Goal: Task Accomplishment & Management: Use online tool/utility

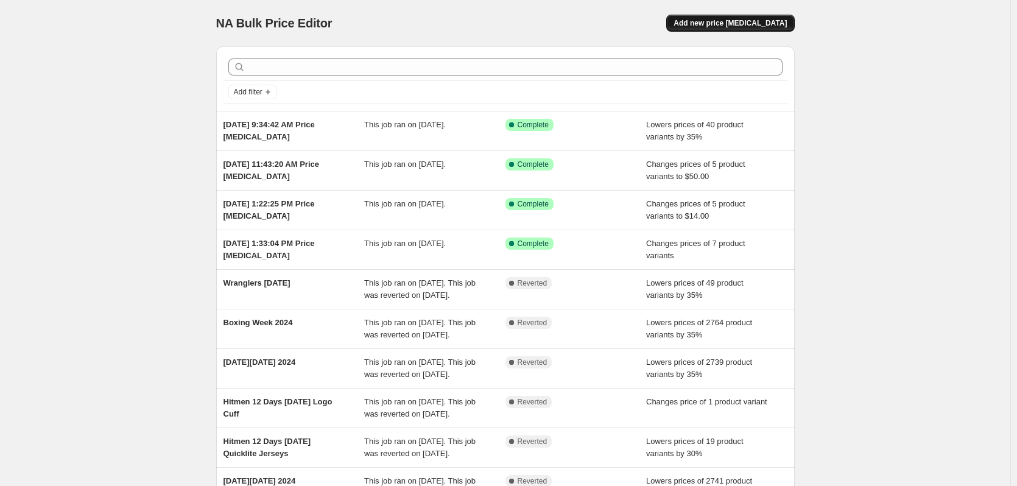
click at [753, 20] on span "Add new price [MEDICAL_DATA]" at bounding box center [730, 23] width 113 height 10
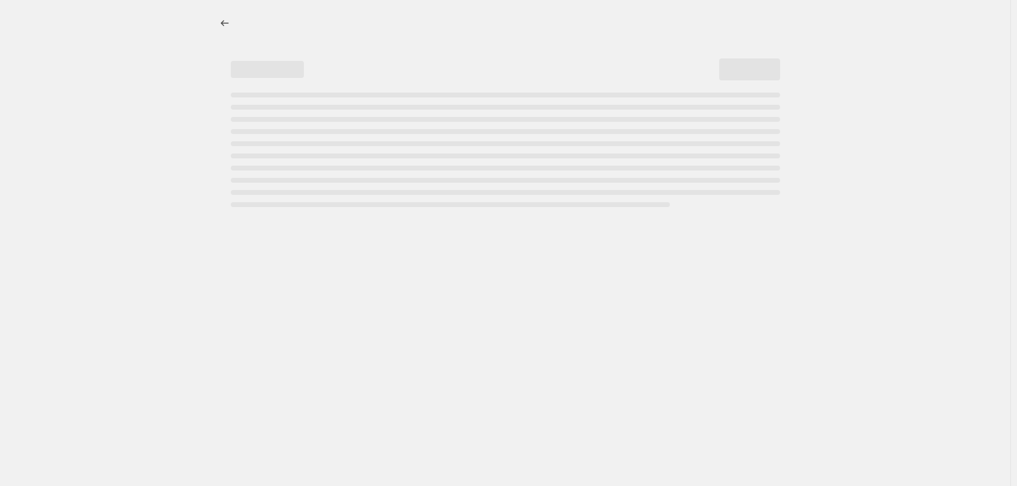
select select "percentage"
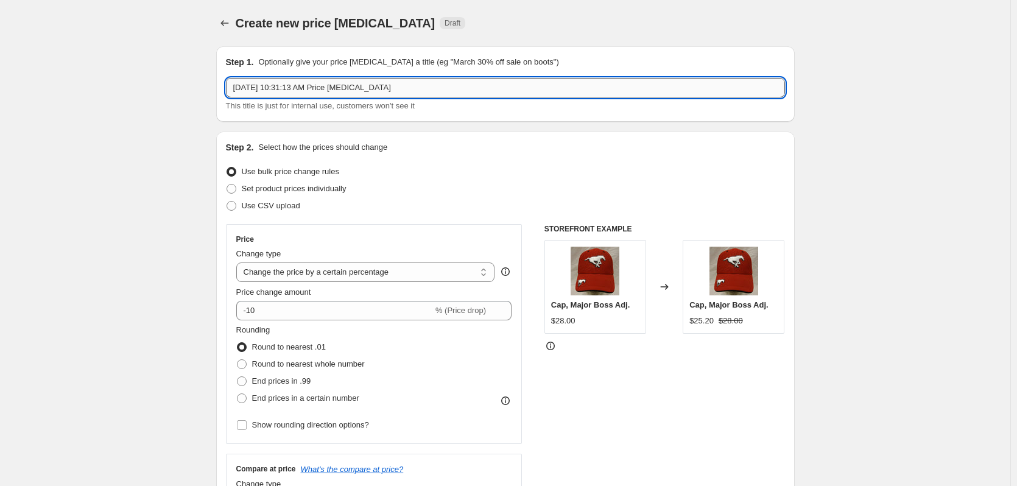
click at [386, 89] on input "[DATE] 10:31:13 AM Price [MEDICAL_DATA]" at bounding box center [505, 87] width 559 height 19
type input "Game Special [DATE]"
click at [295, 191] on span "Set product prices individually" at bounding box center [294, 188] width 105 height 9
click at [227, 185] on input "Set product prices individually" at bounding box center [227, 184] width 1 height 1
radio input "true"
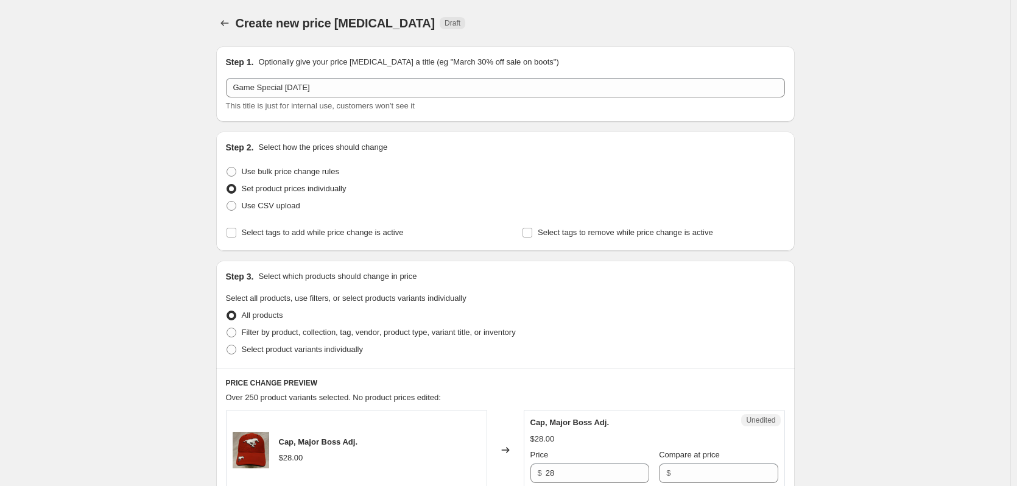
scroll to position [244, 0]
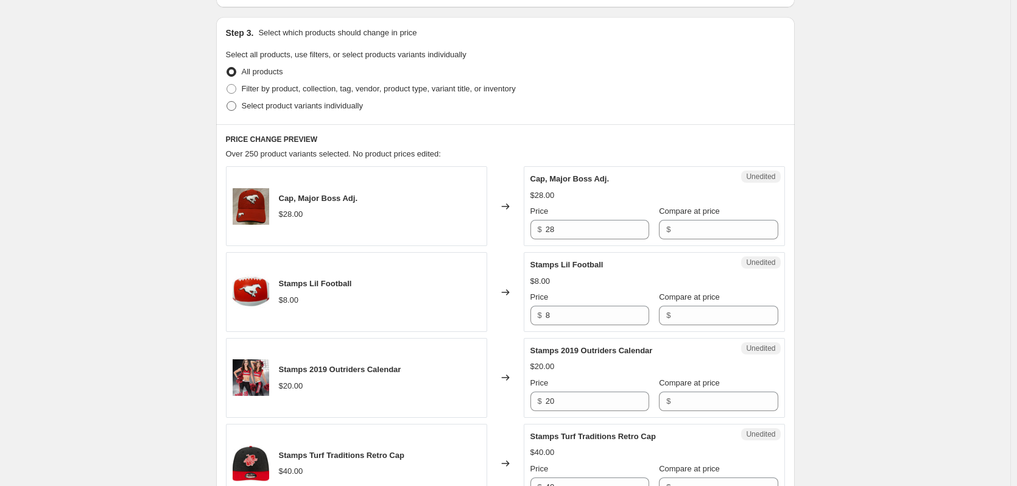
click at [270, 105] on span "Select product variants individually" at bounding box center [302, 105] width 121 height 9
click at [227, 102] on input "Select product variants individually" at bounding box center [227, 101] width 1 height 1
radio input "true"
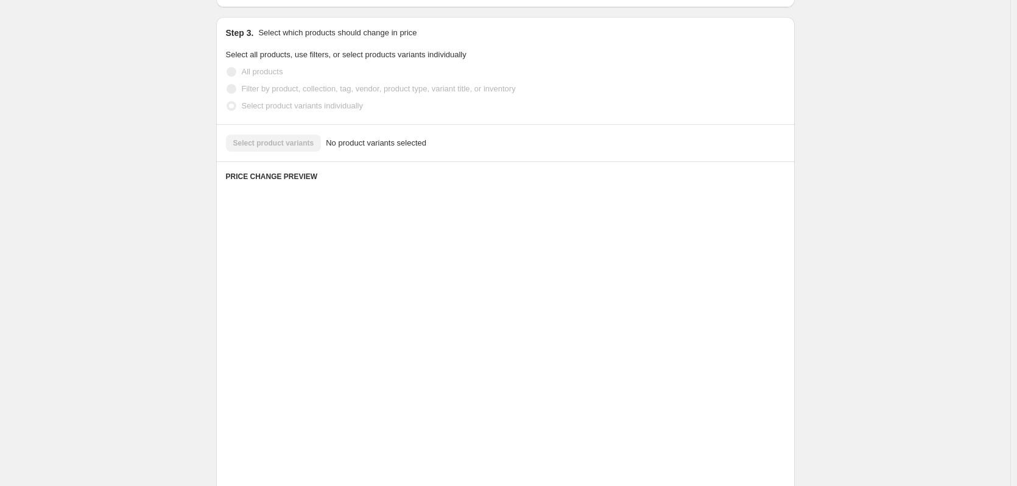
scroll to position [153, 0]
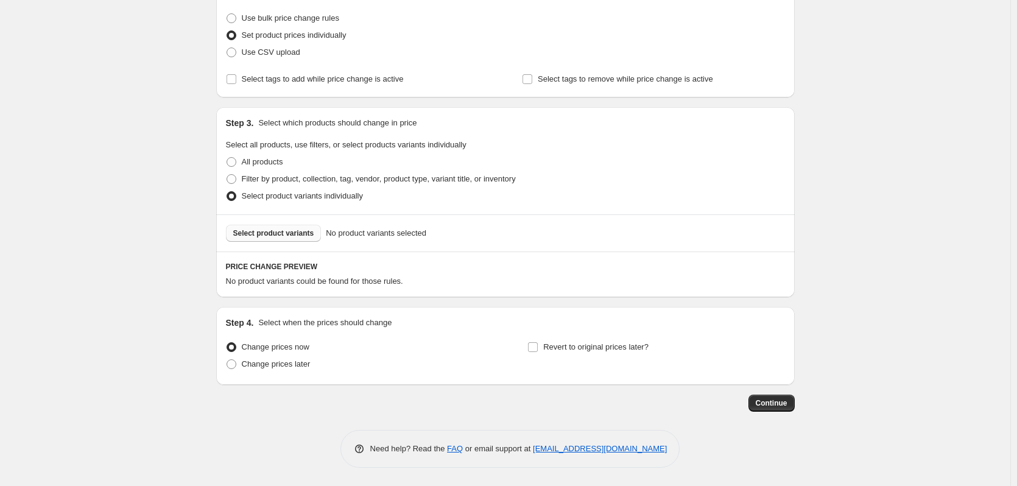
click at [282, 233] on span "Select product variants" at bounding box center [273, 233] width 81 height 10
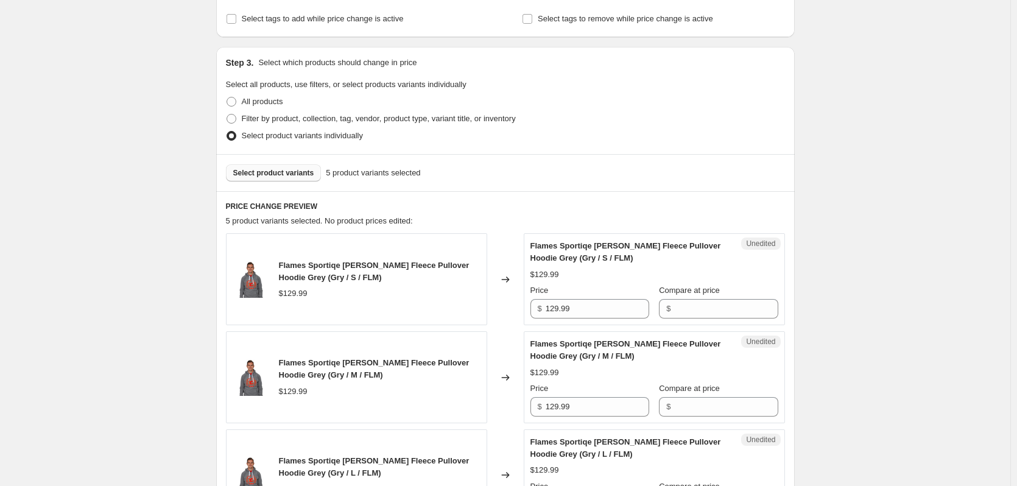
scroll to position [397, 0]
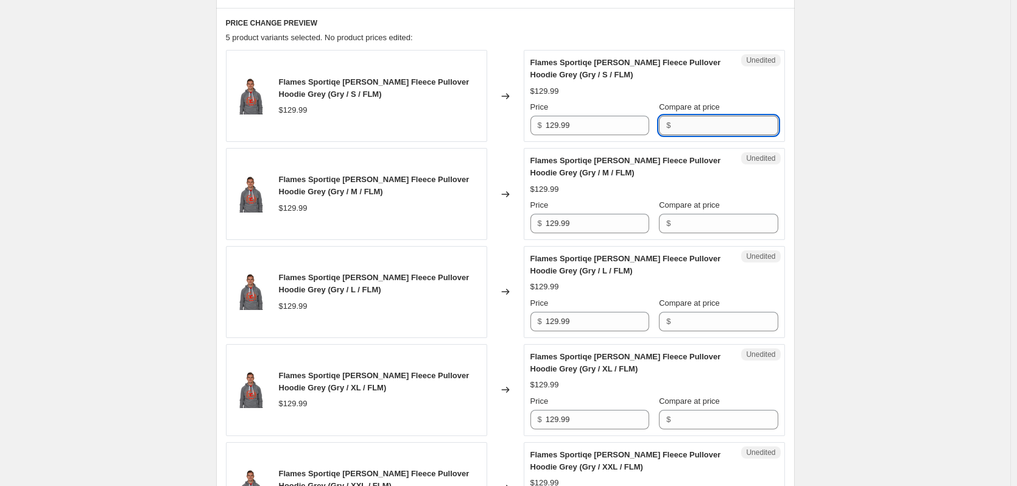
click at [710, 121] on input "Compare at price" at bounding box center [726, 125] width 104 height 19
click at [593, 121] on input "129.99" at bounding box center [598, 125] width 104 height 19
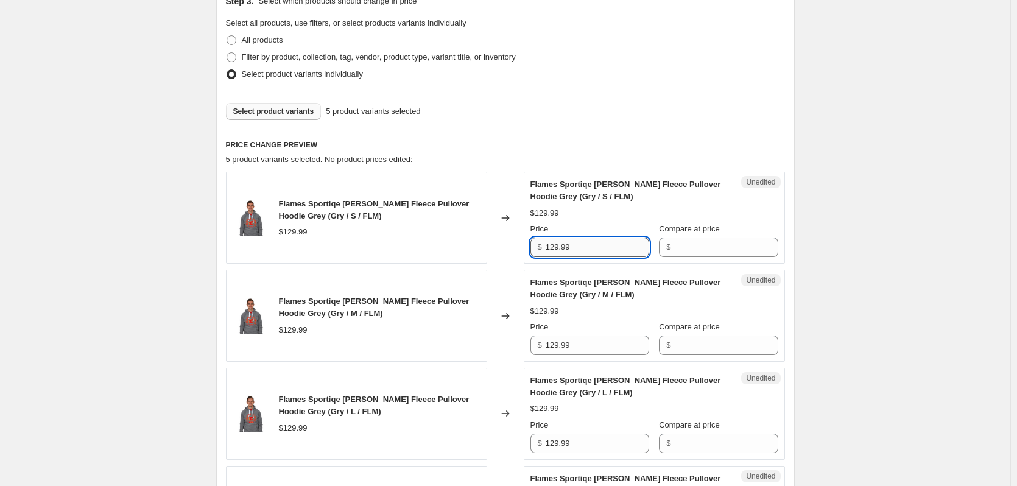
scroll to position [153, 0]
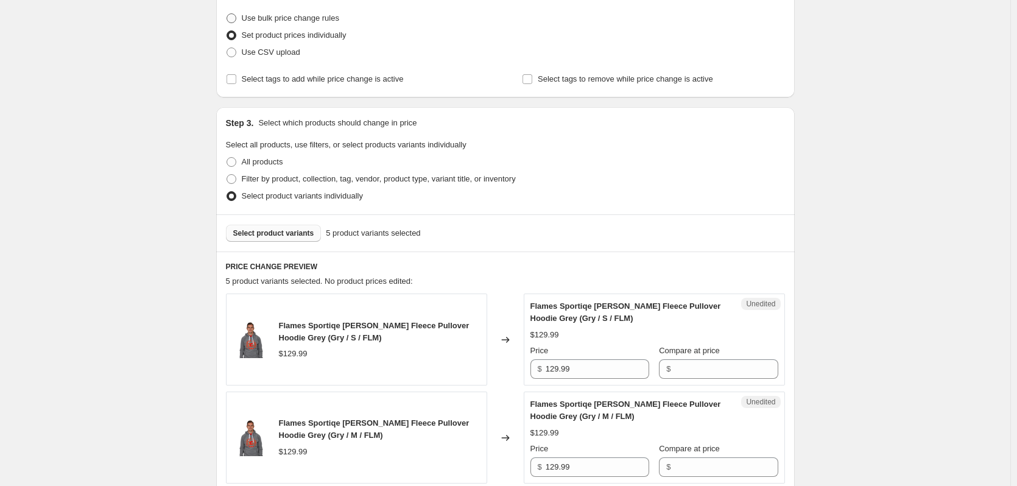
click at [298, 19] on span "Use bulk price change rules" at bounding box center [290, 17] width 97 height 9
click at [227, 14] on input "Use bulk price change rules" at bounding box center [227, 13] width 1 height 1
radio input "true"
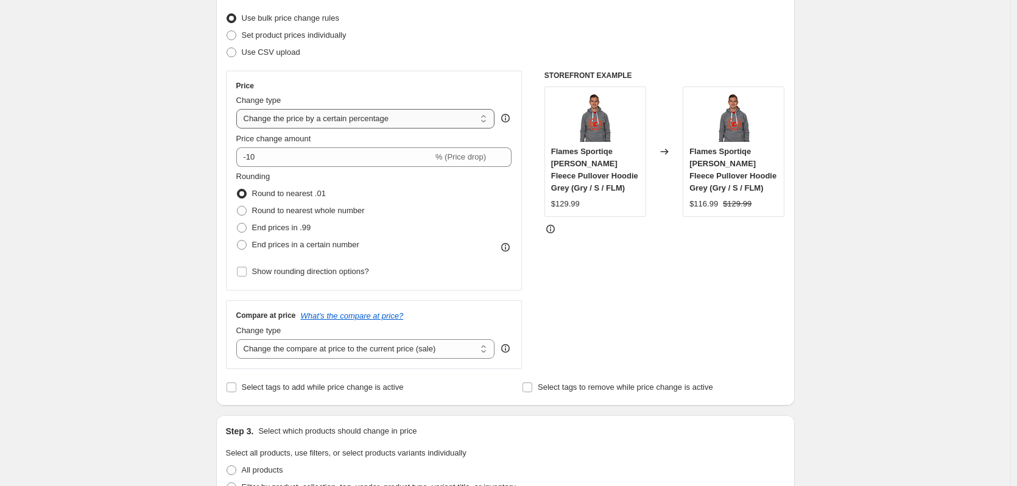
click at [306, 117] on select "Change the price to a certain amount Change the price by a certain amount Chang…" at bounding box center [365, 118] width 259 height 19
select select "to"
click at [239, 109] on select "Change the price to a certain amount Change the price by a certain amount Chang…" at bounding box center [365, 118] width 259 height 19
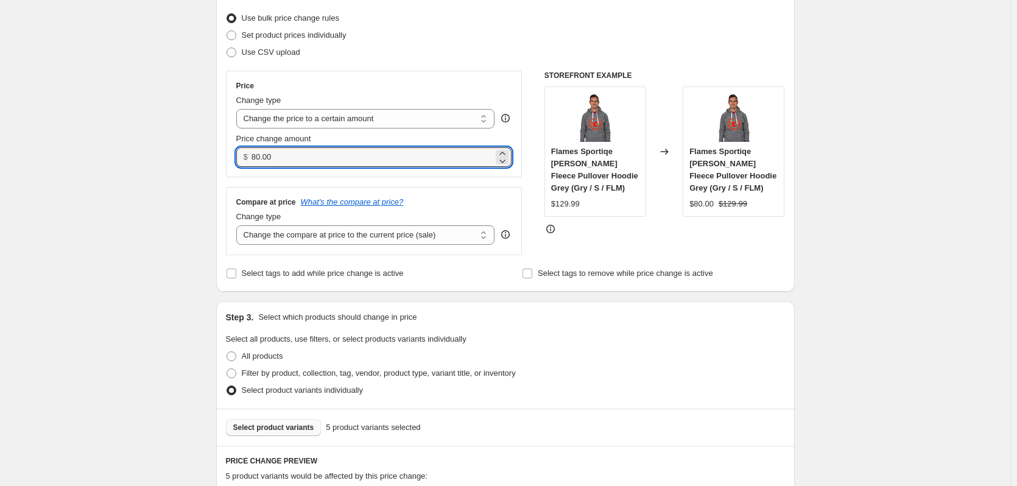
drag, startPoint x: 294, startPoint y: 158, endPoint x: 185, endPoint y: 160, distance: 109.0
click at [188, 160] on div "Create new price [MEDICAL_DATA]. This page is ready Create new price [MEDICAL_D…" at bounding box center [505, 427] width 1010 height 1161
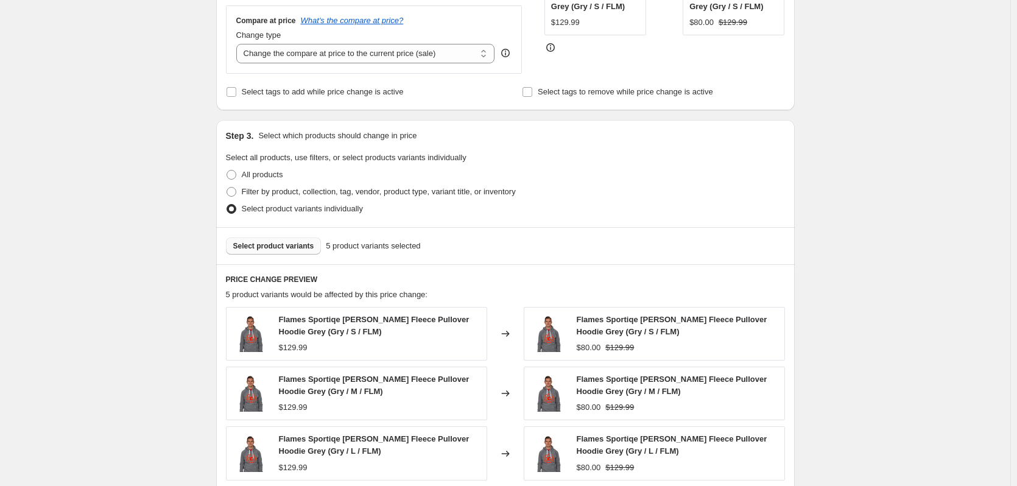
scroll to position [336, 0]
type input "65.00"
click at [419, 90] on div "Select tags to add while price change is active" at bounding box center [357, 90] width 262 height 17
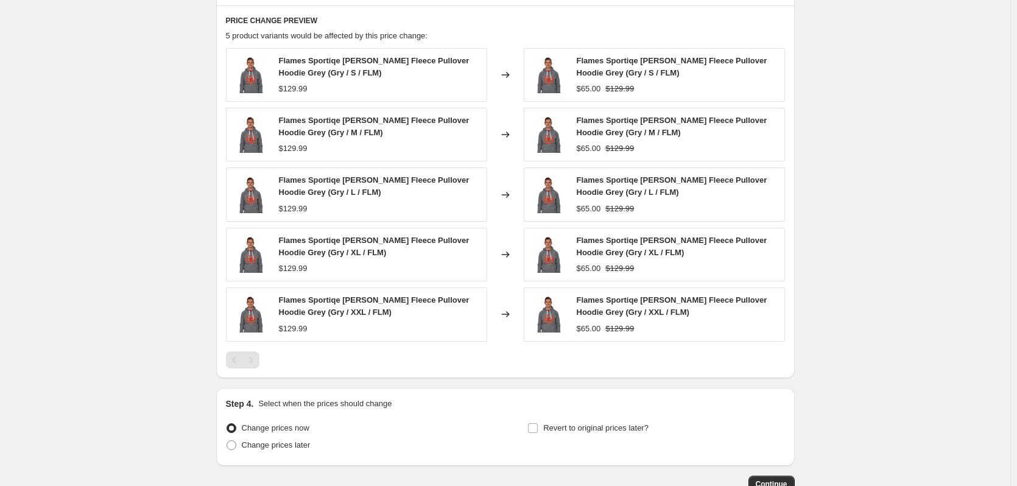
scroll to position [675, 0]
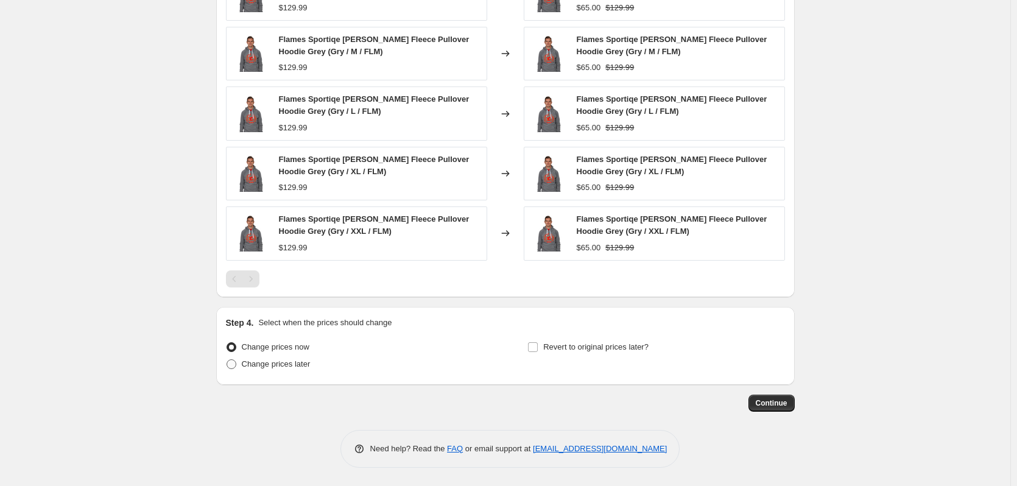
click at [281, 366] on span "Change prices later" at bounding box center [276, 363] width 69 height 9
click at [227, 360] on input "Change prices later" at bounding box center [227, 359] width 1 height 1
radio input "true"
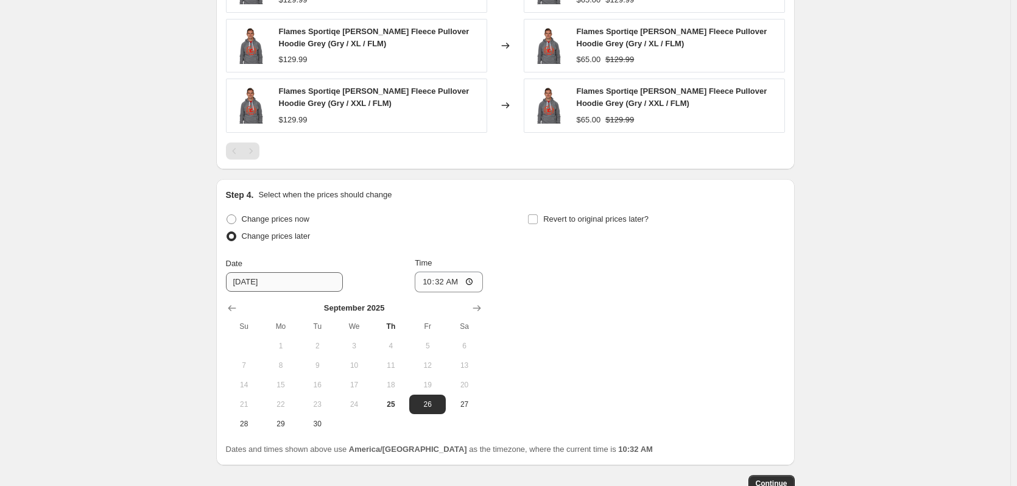
scroll to position [884, 0]
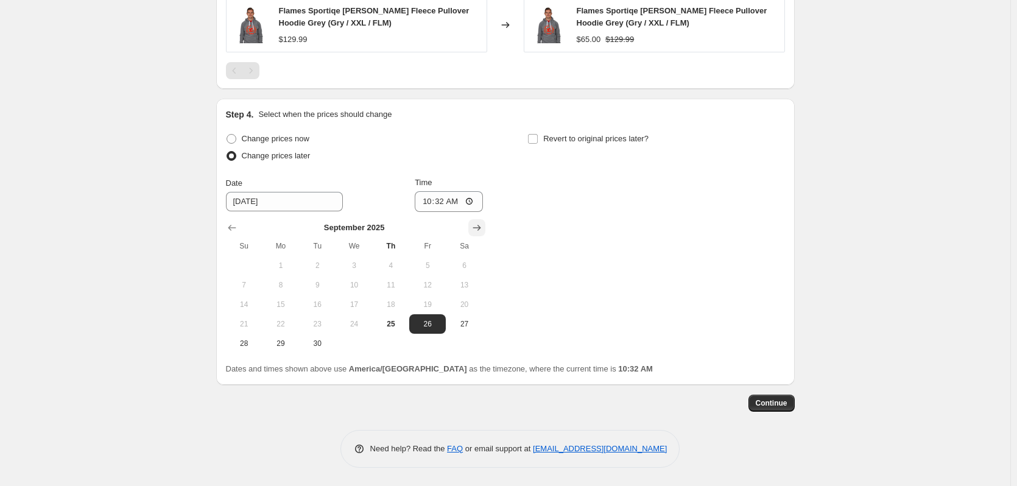
click at [481, 231] on icon "Show next month, October 2025" at bounding box center [477, 228] width 12 height 12
click at [386, 264] on span "2" at bounding box center [391, 266] width 27 height 10
type input "[DATE]"
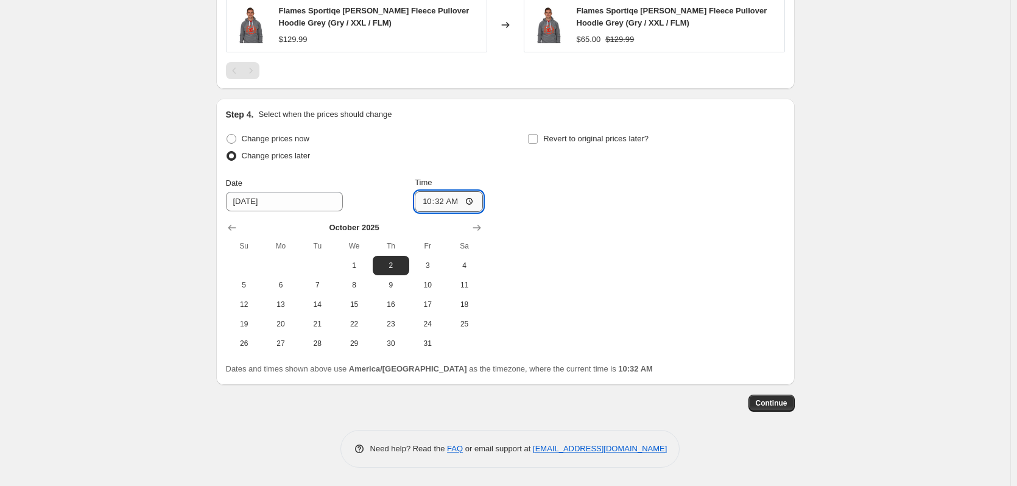
click at [431, 203] on input "10:32" at bounding box center [449, 201] width 68 height 21
type input "02:00"
click at [780, 401] on span "Continue" at bounding box center [772, 403] width 32 height 10
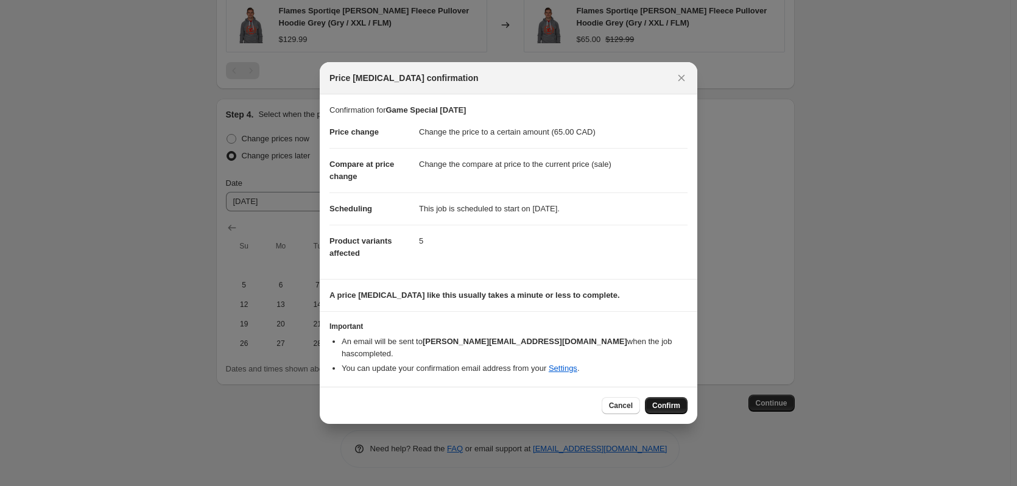
click at [666, 401] on span "Confirm" at bounding box center [666, 406] width 28 height 10
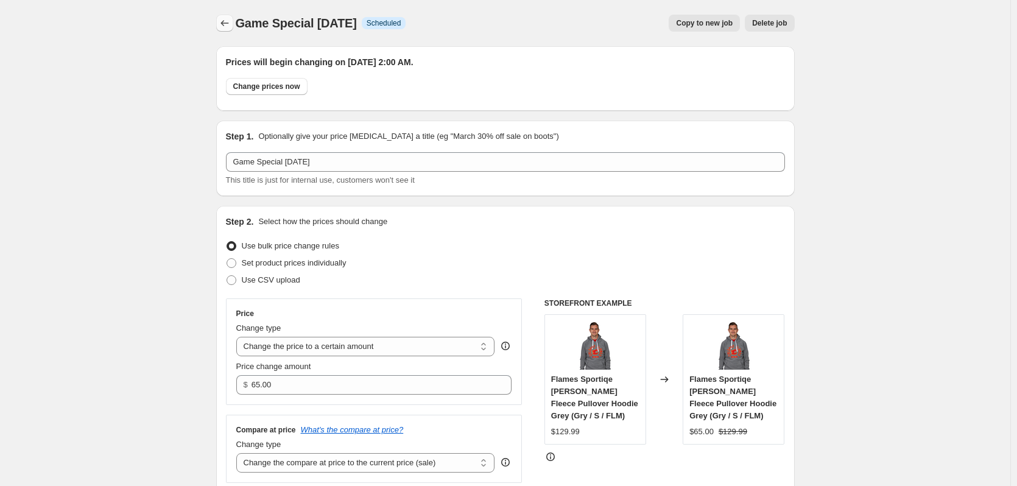
click at [230, 21] on icon "Price change jobs" at bounding box center [225, 23] width 12 height 12
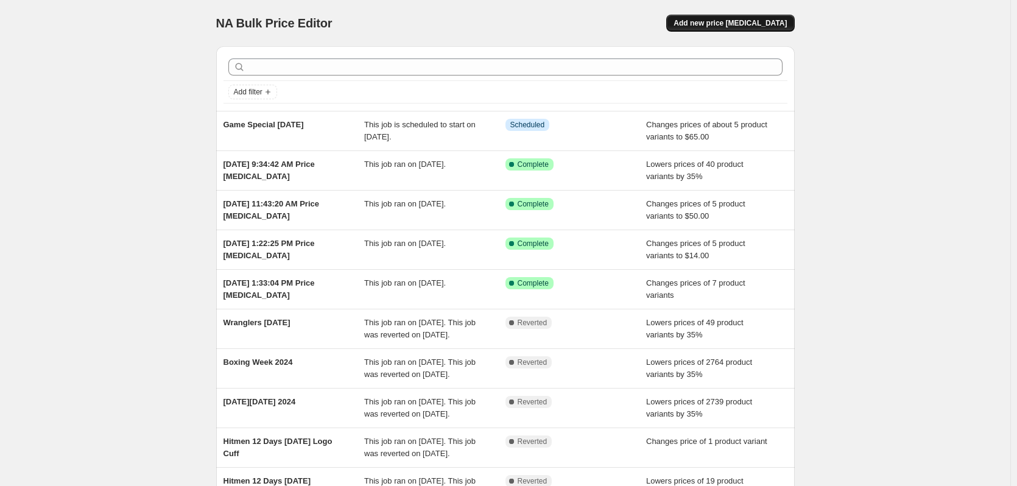
click at [727, 27] on span "Add new price [MEDICAL_DATA]" at bounding box center [730, 23] width 113 height 10
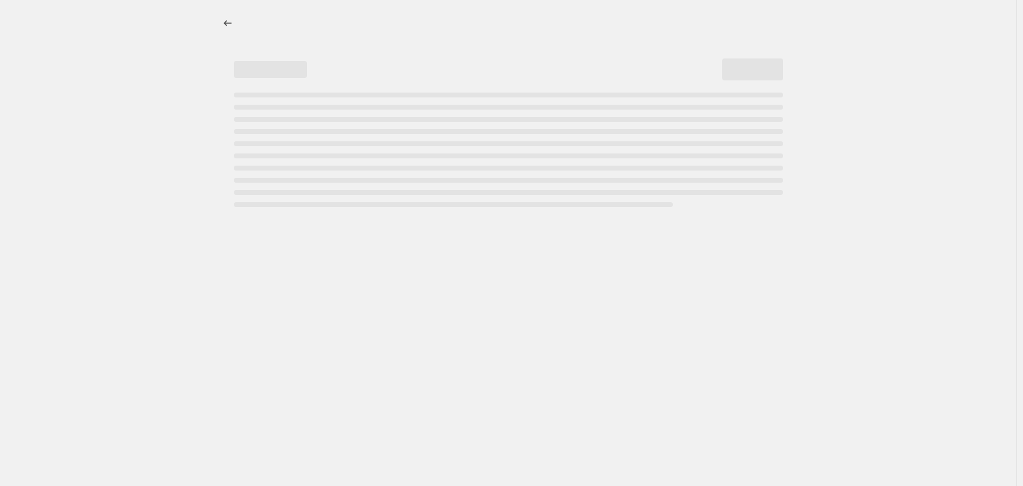
select select "percentage"
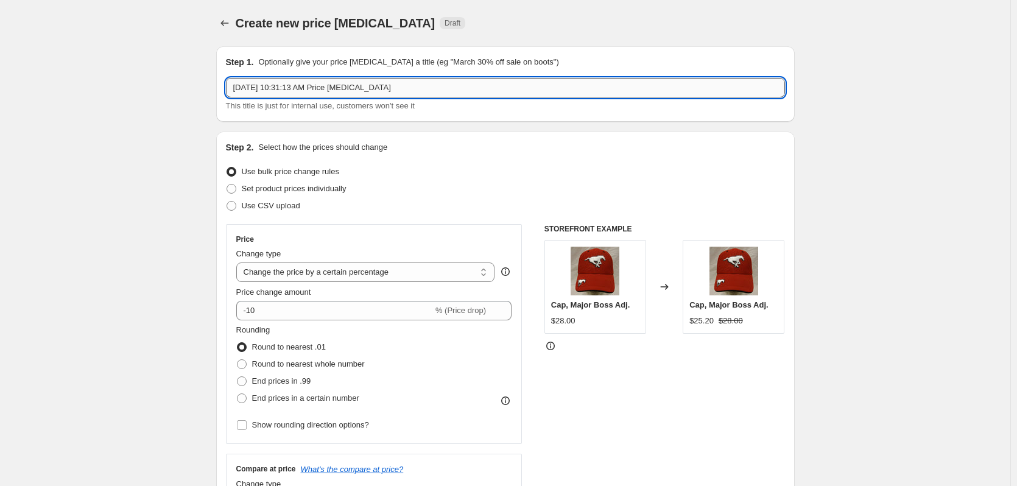
click at [329, 88] on input "[DATE] 10:31:13 AM Price [MEDICAL_DATA]" at bounding box center [505, 87] width 559 height 19
drag, startPoint x: 434, startPoint y: 86, endPoint x: 200, endPoint y: 90, distance: 234.5
type input "Game Special [DATE]"
click at [300, 269] on select "Change the price to a certain amount Change the price by a certain amount Chang…" at bounding box center [365, 271] width 259 height 19
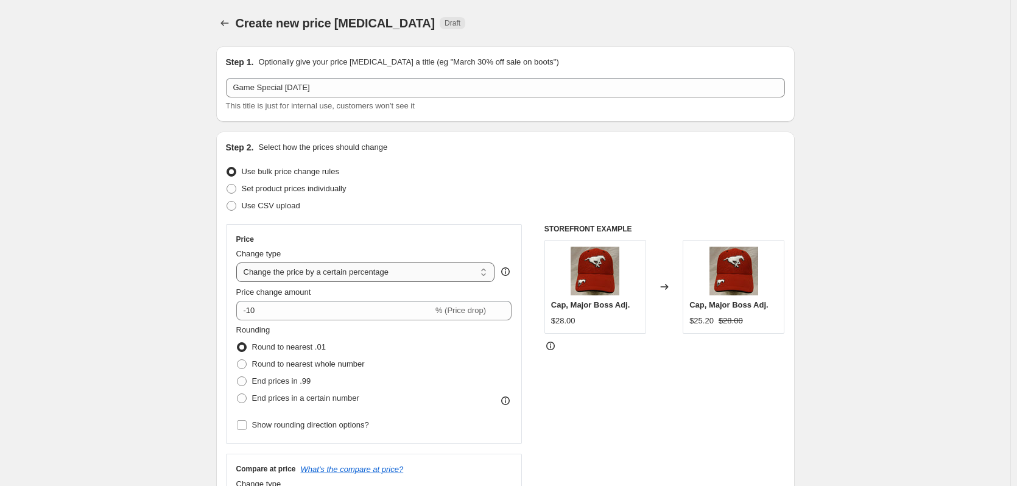
select select "to"
click at [239, 262] on select "Change the price to a certain amount Change the price by a certain amount Chang…" at bounding box center [365, 271] width 259 height 19
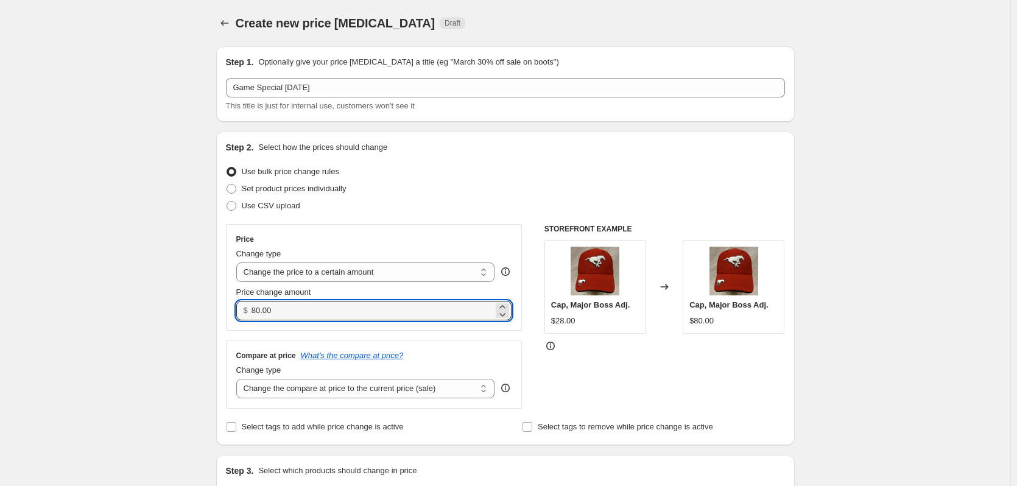
drag, startPoint x: 296, startPoint y: 309, endPoint x: 234, endPoint y: 304, distance: 61.8
click at [235, 304] on div "Price Change type Change the price to a certain amount Change the price by a ce…" at bounding box center [374, 277] width 297 height 107
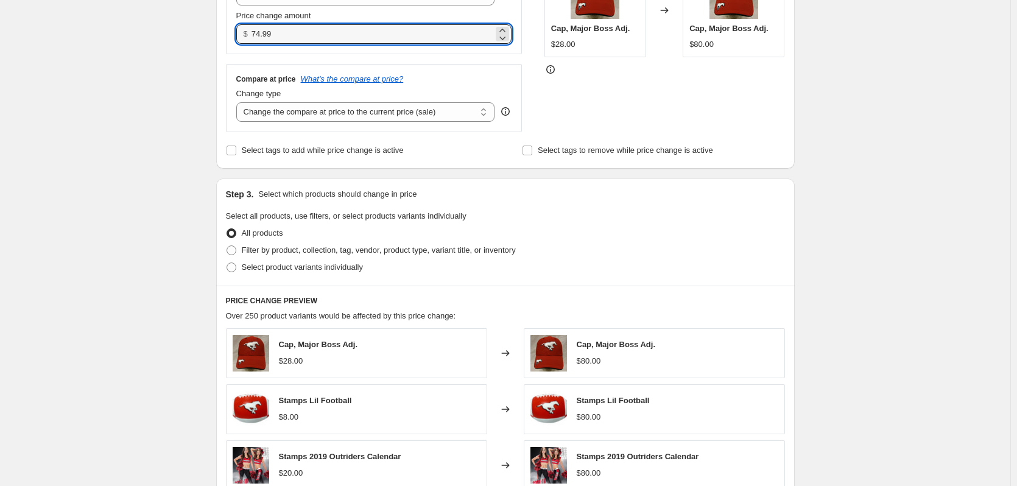
scroll to position [365, 0]
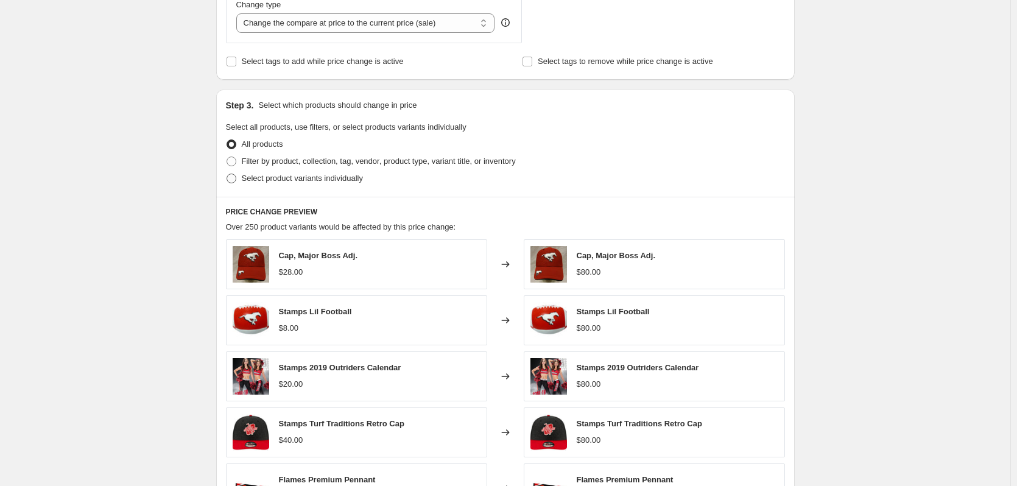
type input "74.99"
click at [261, 180] on span "Select product variants individually" at bounding box center [302, 178] width 121 height 9
click at [227, 174] on input "Select product variants individually" at bounding box center [227, 174] width 1 height 1
radio input "true"
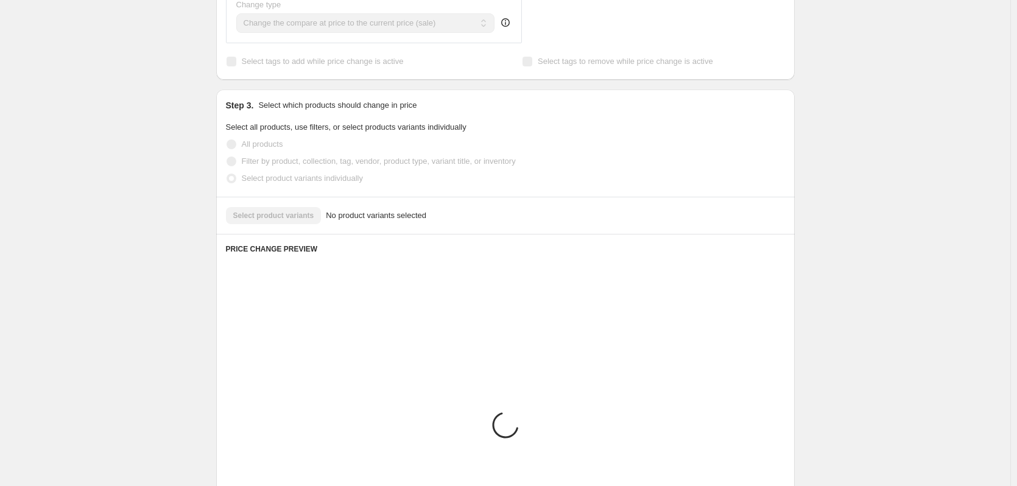
scroll to position [349, 0]
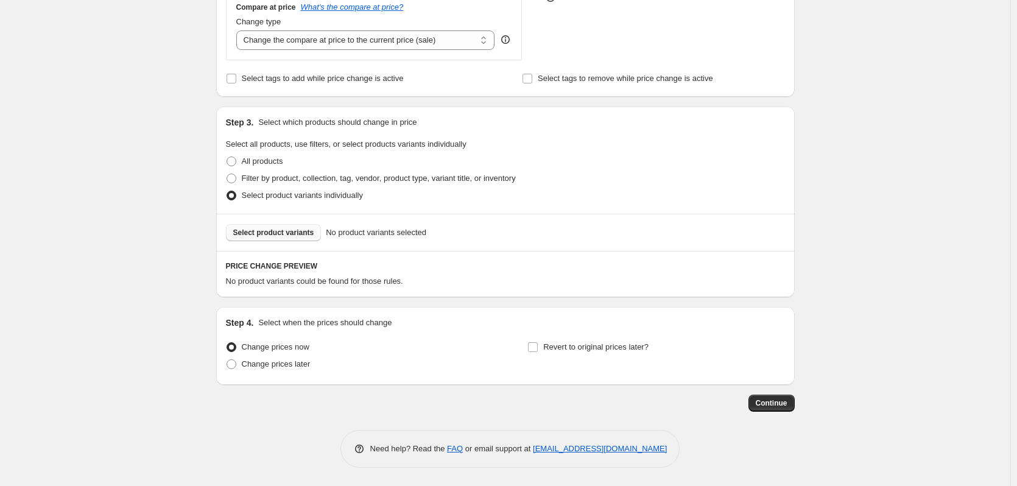
click at [275, 231] on span "Select product variants" at bounding box center [273, 233] width 81 height 10
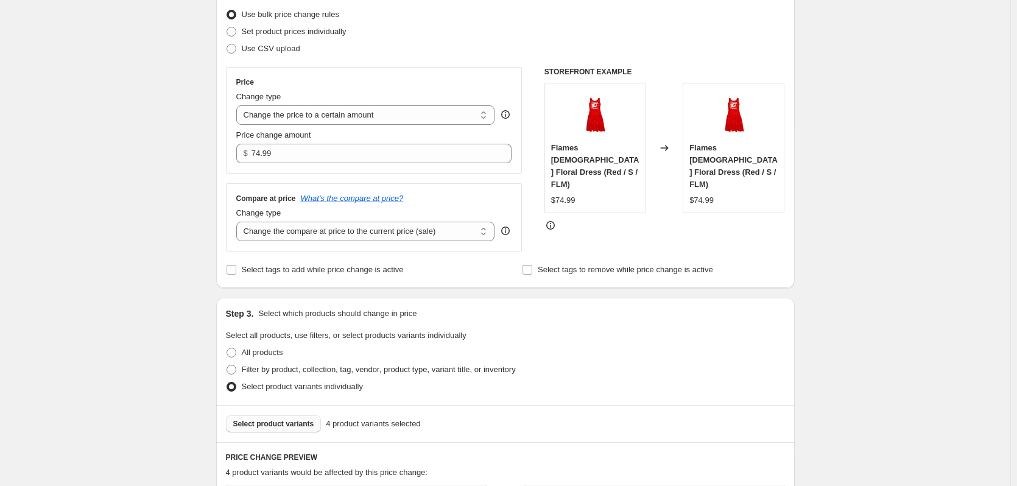
scroll to position [166, 0]
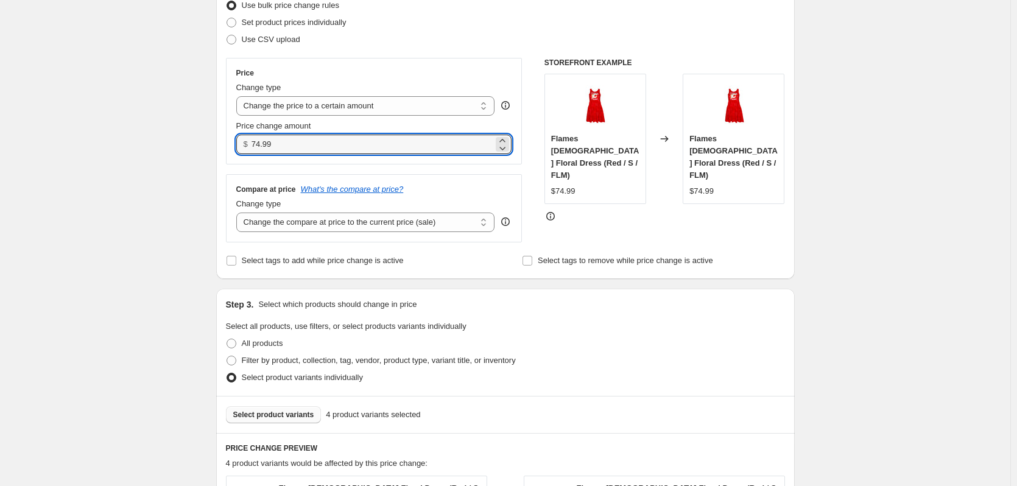
drag, startPoint x: 298, startPoint y: 141, endPoint x: 218, endPoint y: 143, distance: 79.8
click at [218, 143] on div "Step 1. Optionally give your price [MEDICAL_DATA] a title (eg "March 30% off sa…" at bounding box center [500, 365] width 588 height 990
type input "35.00"
click at [290, 167] on div "Price Change type Change the price to a certain amount Change the price by a ce…" at bounding box center [374, 150] width 297 height 185
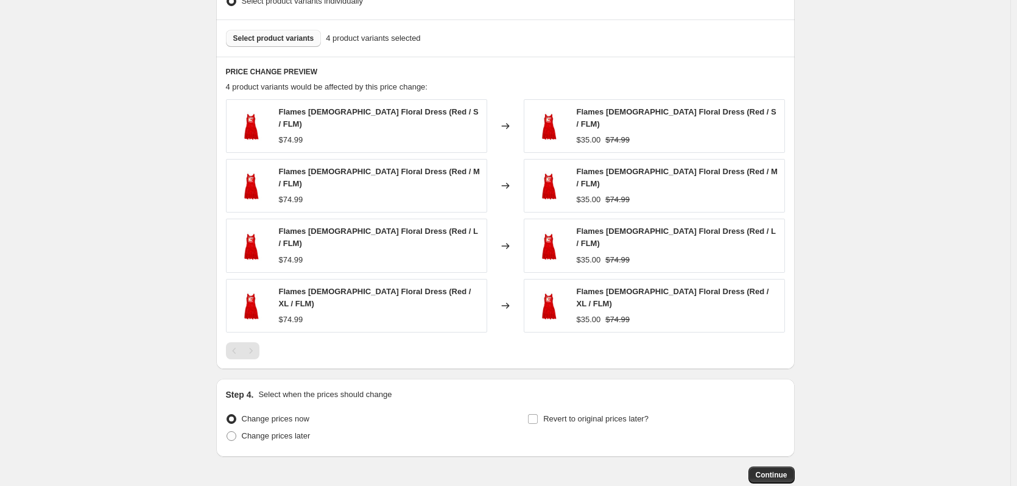
scroll to position [600, 0]
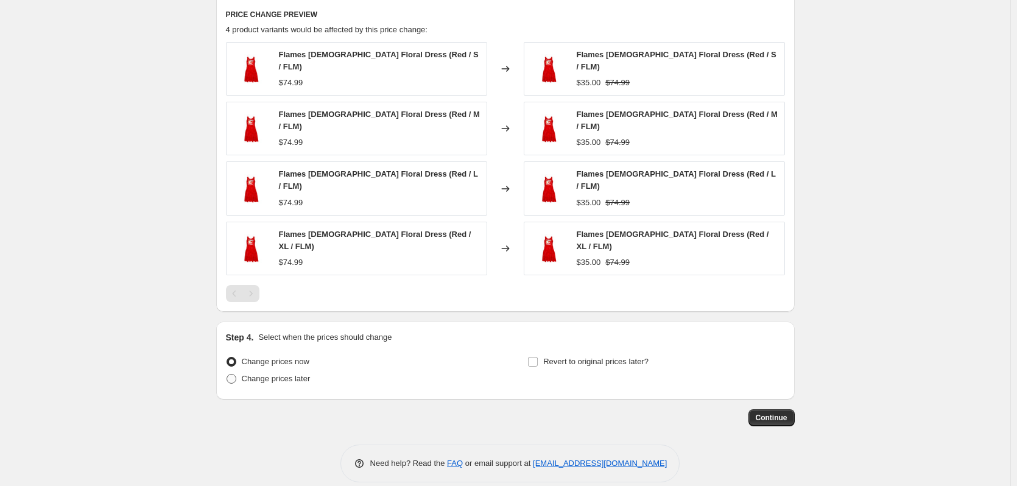
click at [273, 373] on span "Change prices later" at bounding box center [276, 379] width 69 height 12
click at [227, 374] on input "Change prices later" at bounding box center [227, 374] width 1 height 1
radio input "true"
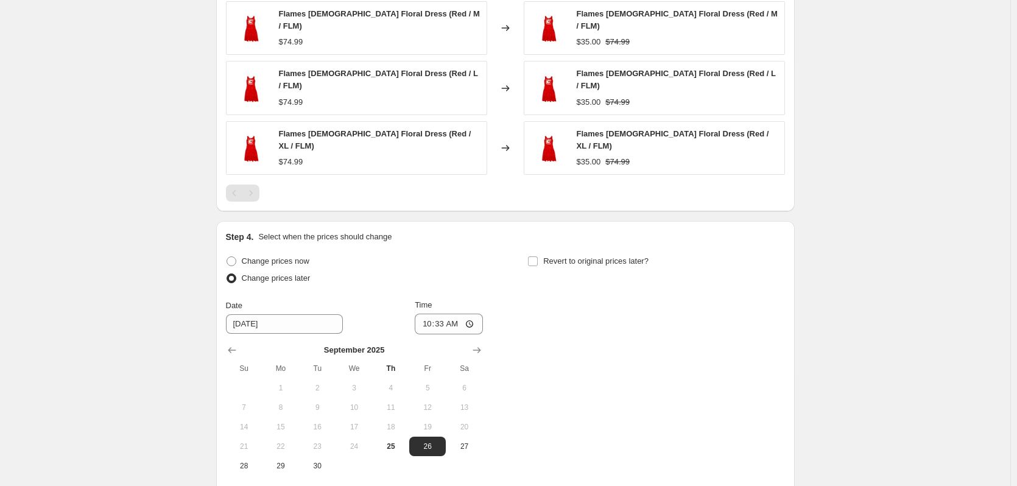
scroll to position [808, 0]
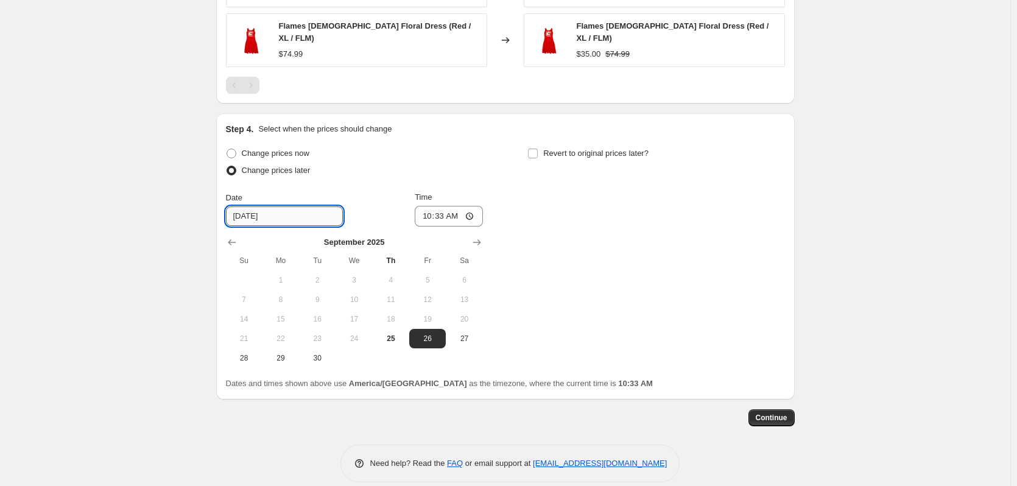
click at [259, 206] on input "[DATE]" at bounding box center [284, 215] width 117 height 19
click at [288, 206] on input "[DATE]" at bounding box center [284, 215] width 117 height 19
click at [478, 236] on icon "Show next month, October 2025" at bounding box center [477, 242] width 12 height 12
click at [468, 275] on span "4" at bounding box center [464, 280] width 27 height 10
type input "[DATE]"
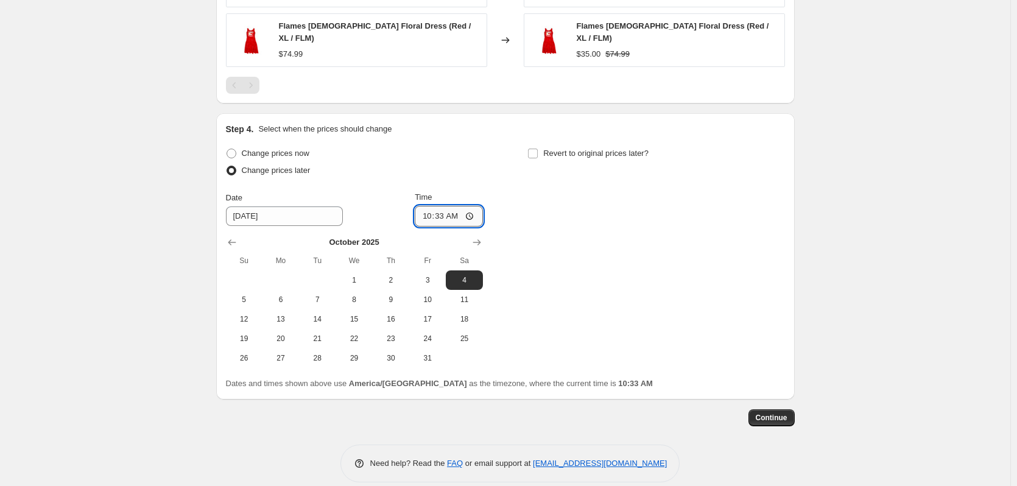
click at [427, 206] on input "10:33" at bounding box center [449, 216] width 68 height 21
type input "02:00"
click at [773, 413] on span "Continue" at bounding box center [772, 418] width 32 height 10
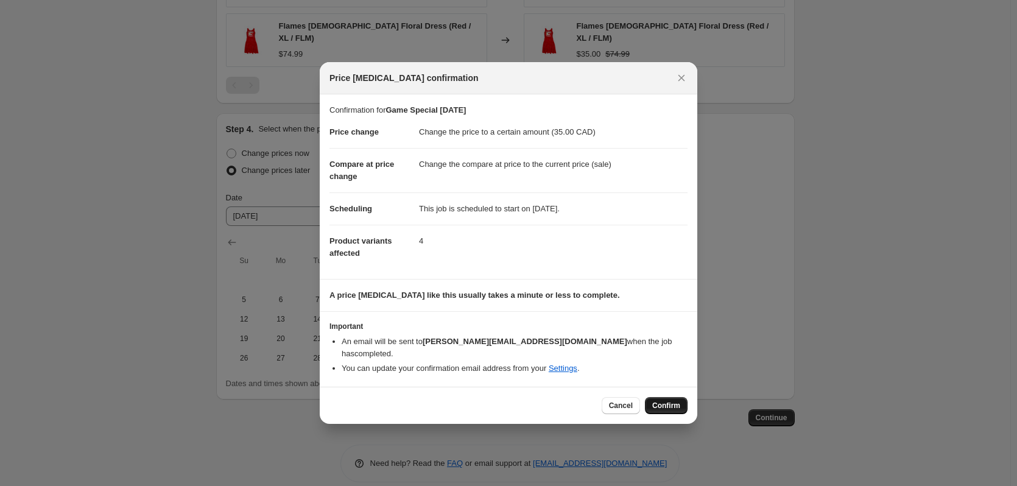
click at [660, 401] on span "Confirm" at bounding box center [666, 406] width 28 height 10
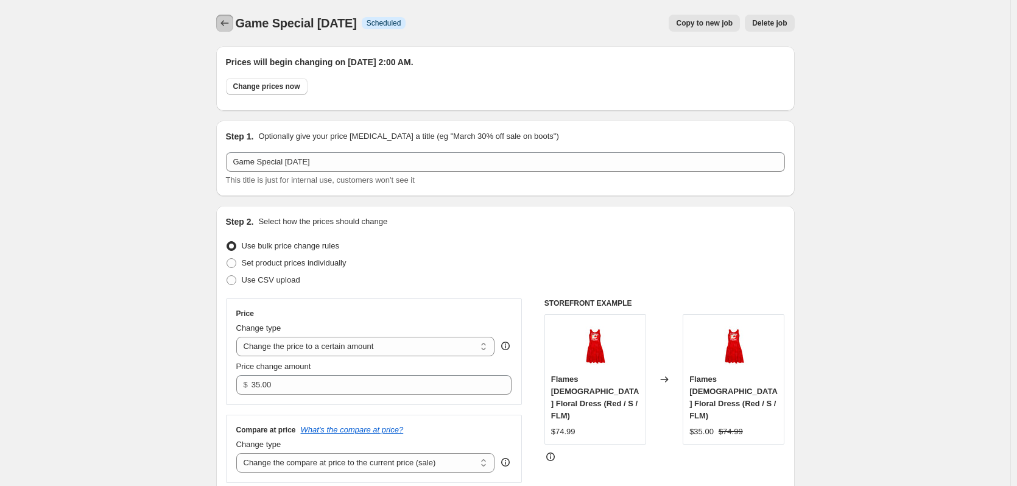
click at [231, 27] on icon "Price change jobs" at bounding box center [225, 23] width 12 height 12
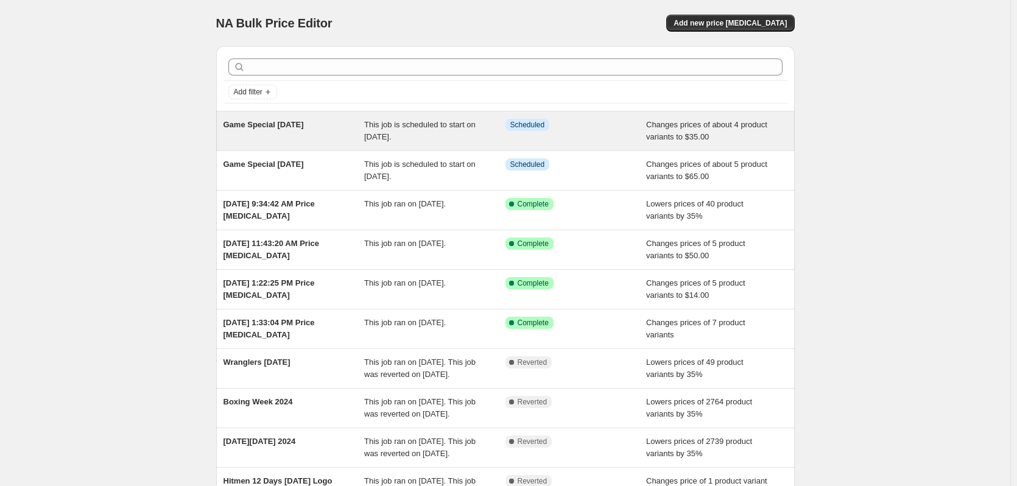
click at [308, 138] on div "Game Special [DATE]" at bounding box center [294, 131] width 141 height 24
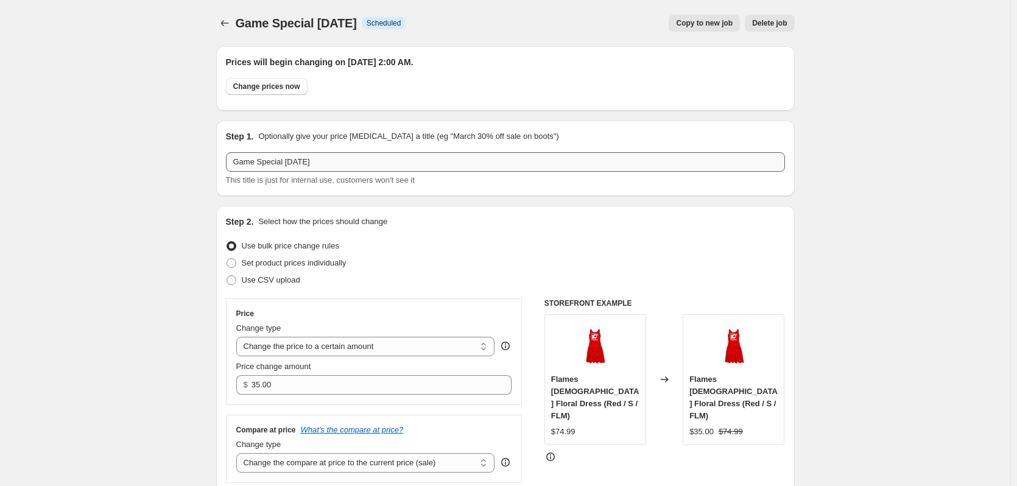
click at [337, 151] on div "Step 1. Optionally give your price [MEDICAL_DATA] a title (eg "March 30% off sa…" at bounding box center [505, 158] width 559 height 56
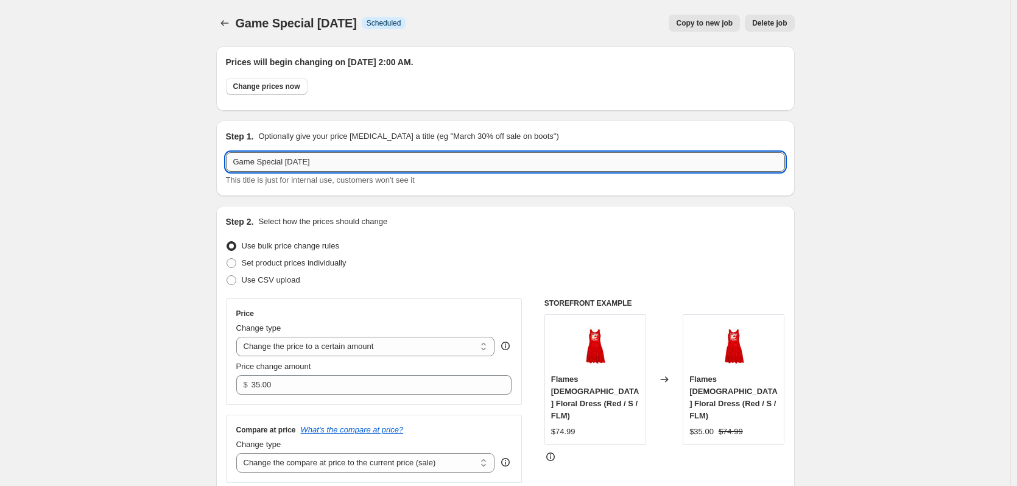
click at [337, 157] on input "Game Special [DATE]" at bounding box center [505, 161] width 559 height 19
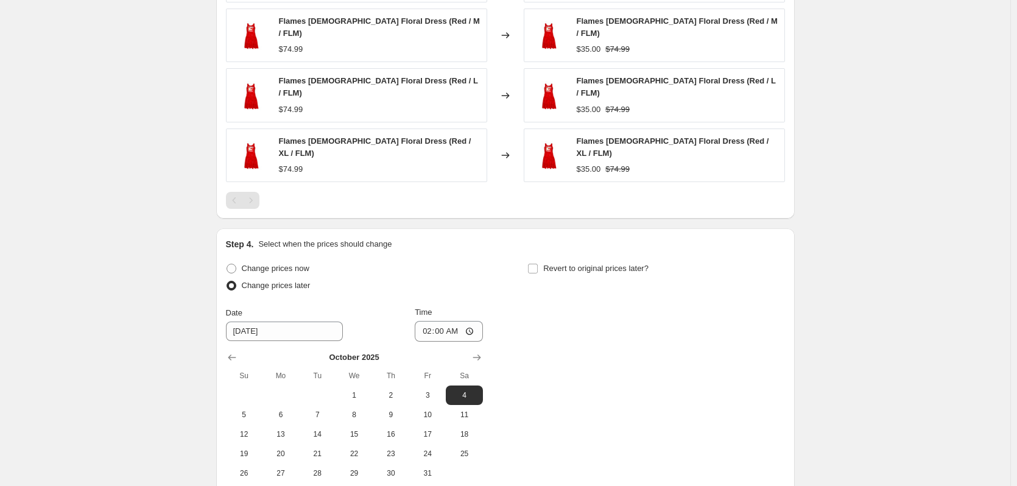
scroll to position [882, 0]
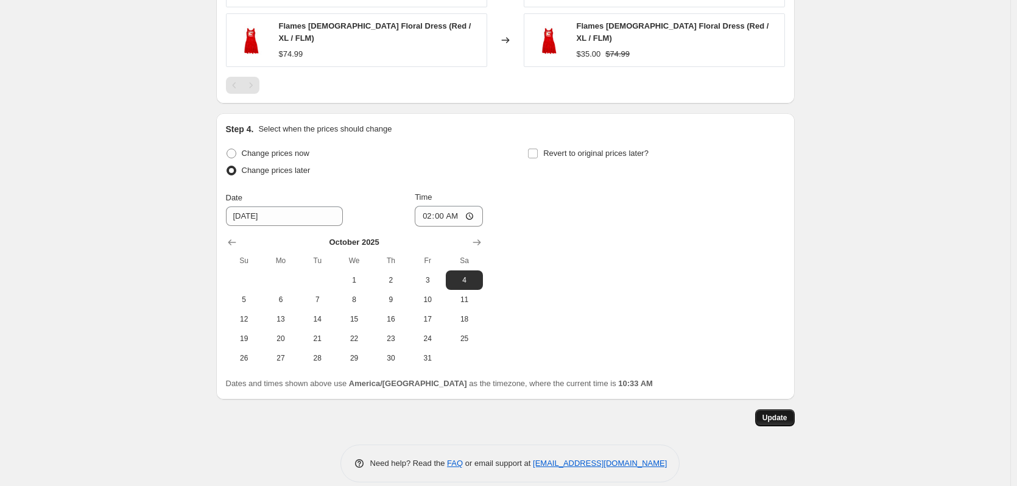
type input "Game Special [DATE]"
click at [781, 410] on button "Update" at bounding box center [775, 417] width 40 height 17
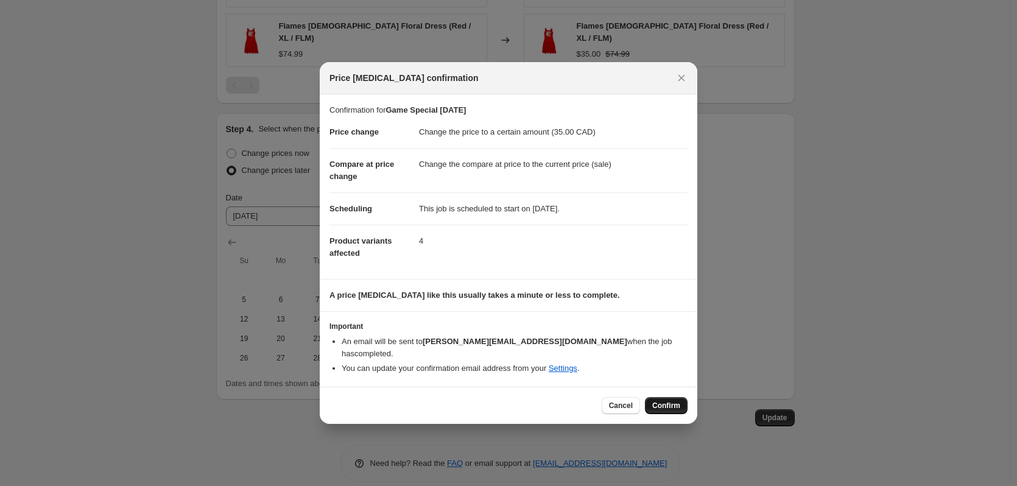
click at [670, 403] on span "Confirm" at bounding box center [666, 406] width 28 height 10
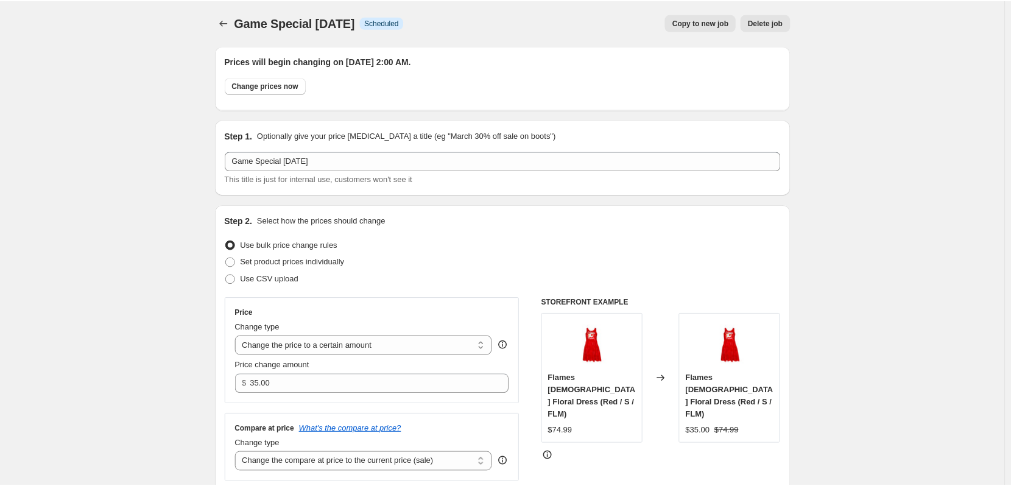
scroll to position [0, 0]
click at [227, 23] on icon "Price change jobs" at bounding box center [225, 23] width 12 height 12
